Goal: Information Seeking & Learning: Learn about a topic

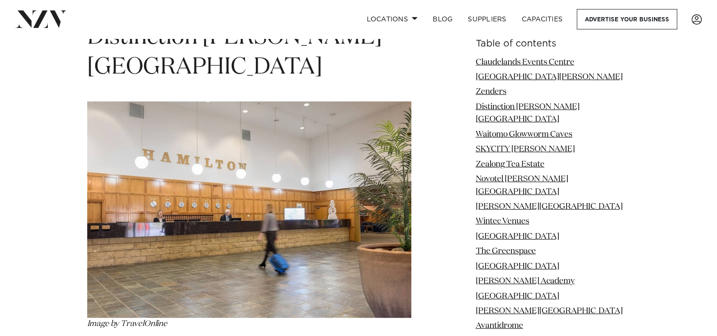
scroll to position [2570, 0]
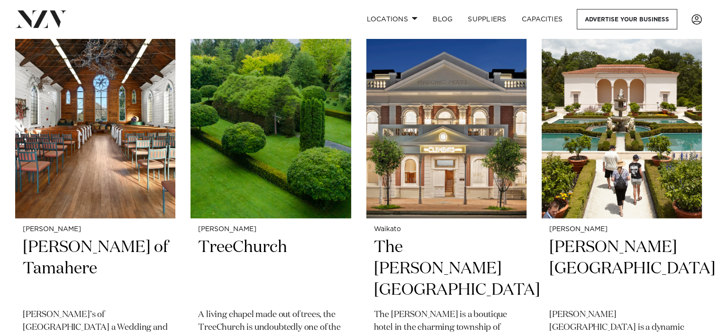
scroll to position [438, 0]
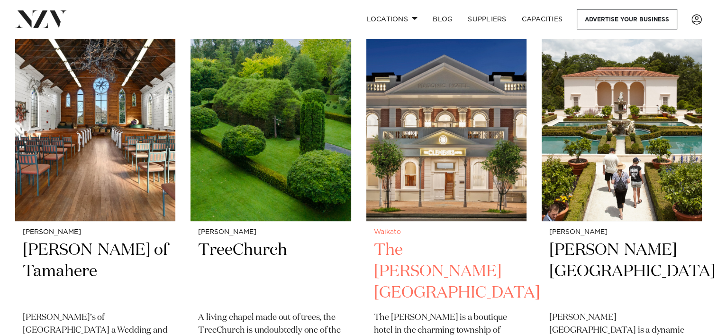
click at [455, 239] on h2 "The Clements Hotel" at bounding box center [446, 271] width 145 height 64
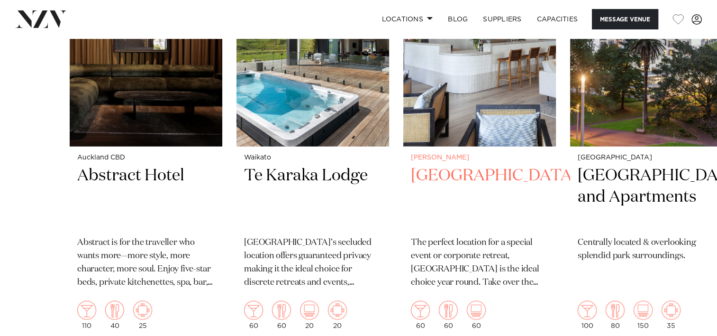
scroll to position [2163, 0]
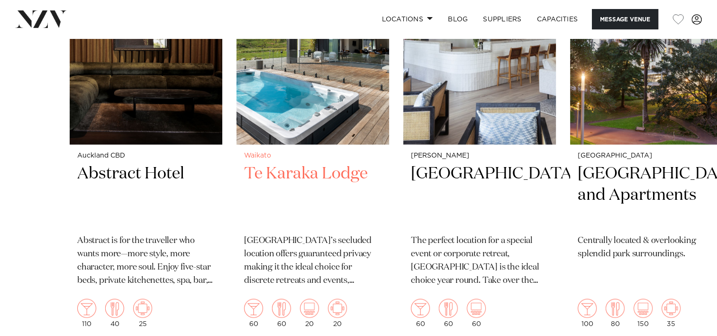
click at [309, 163] on h2 "Te Karaka Lodge" at bounding box center [312, 195] width 137 height 64
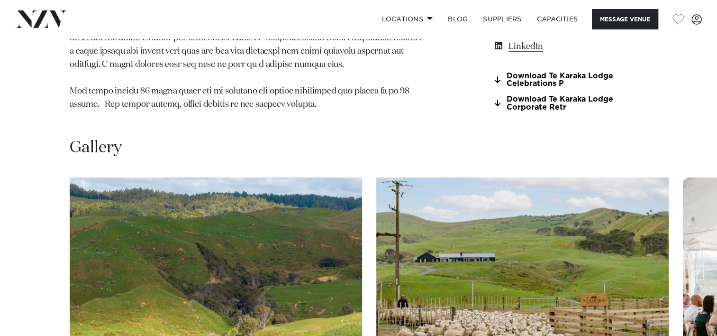
scroll to position [813, 0]
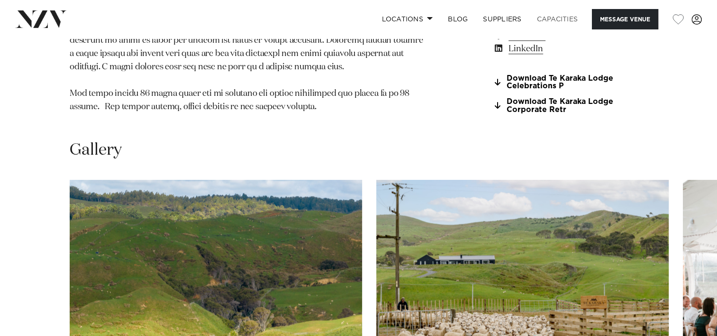
click at [543, 15] on link "Capacities" at bounding box center [558, 19] width 56 height 20
click at [427, 17] on span at bounding box center [430, 18] width 6 height 3
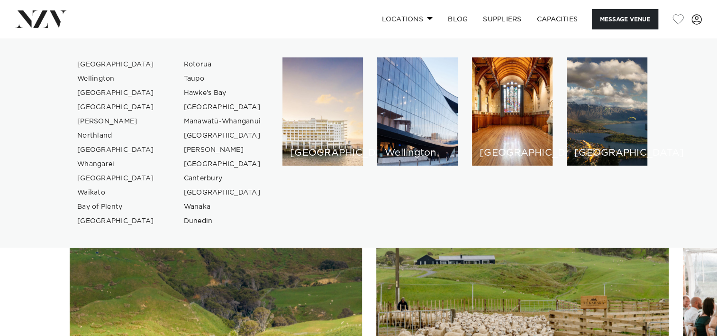
click at [431, 19] on link "Locations" at bounding box center [407, 19] width 66 height 20
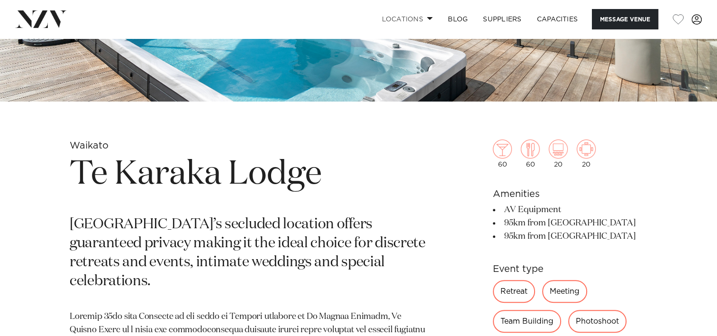
scroll to position [274, 0]
